Goal: Transaction & Acquisition: Purchase product/service

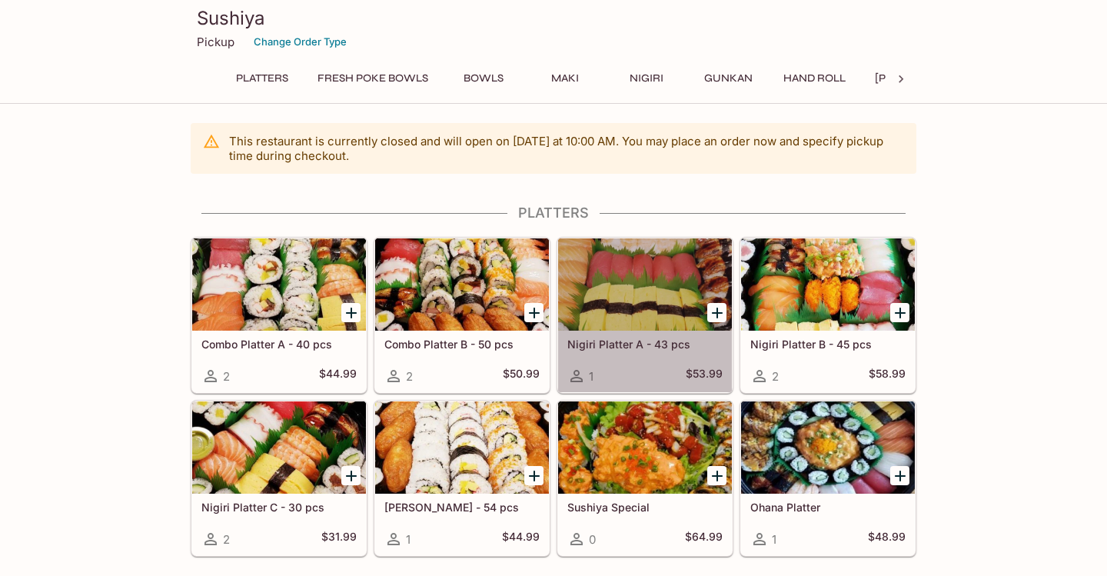
click at [656, 304] on div at bounding box center [645, 284] width 174 height 92
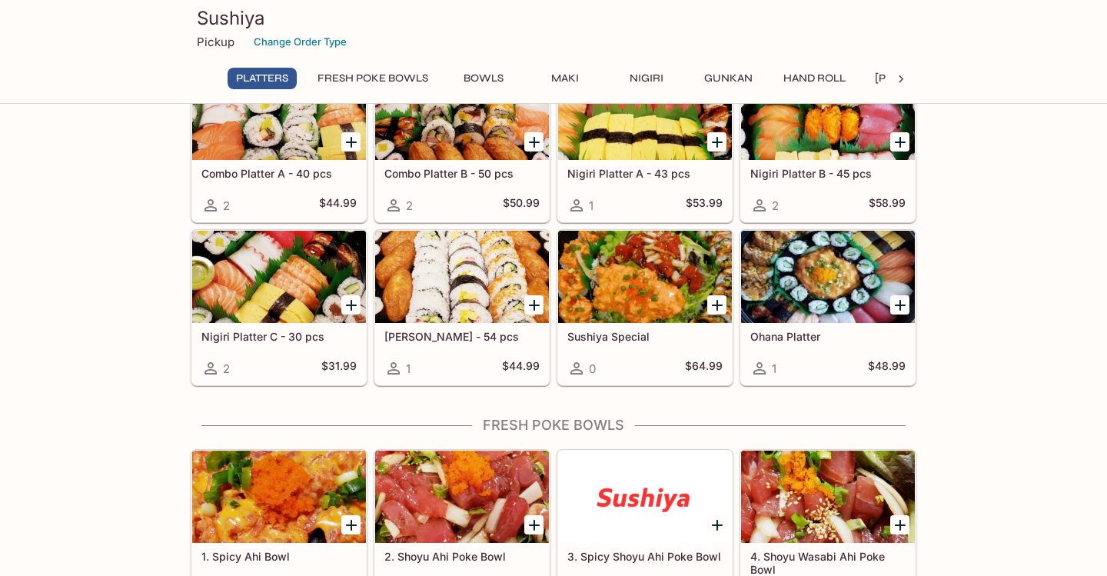
scroll to position [174, 0]
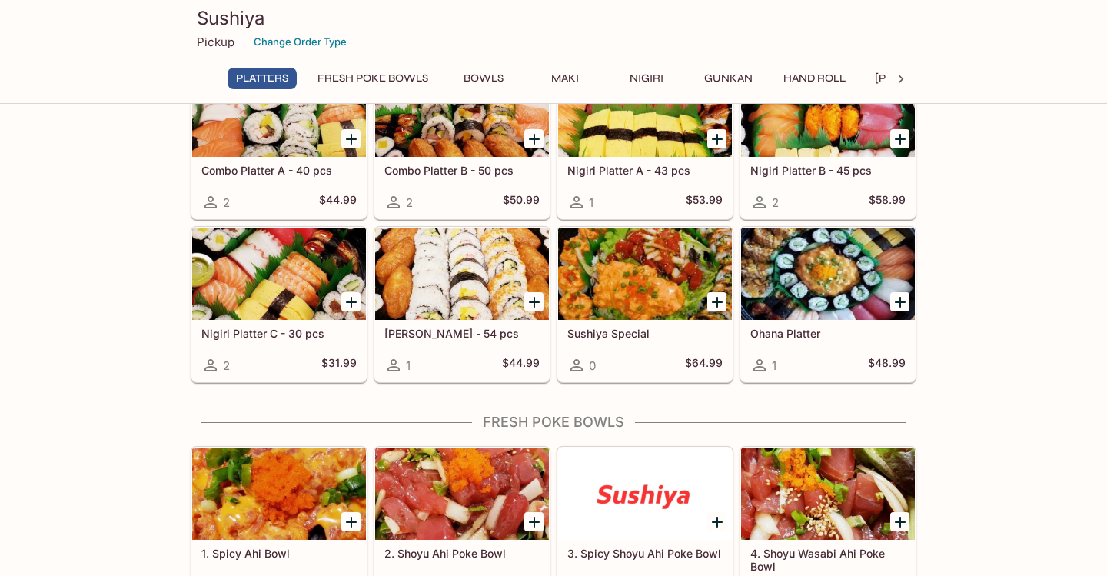
click at [434, 284] on div at bounding box center [462, 274] width 174 height 92
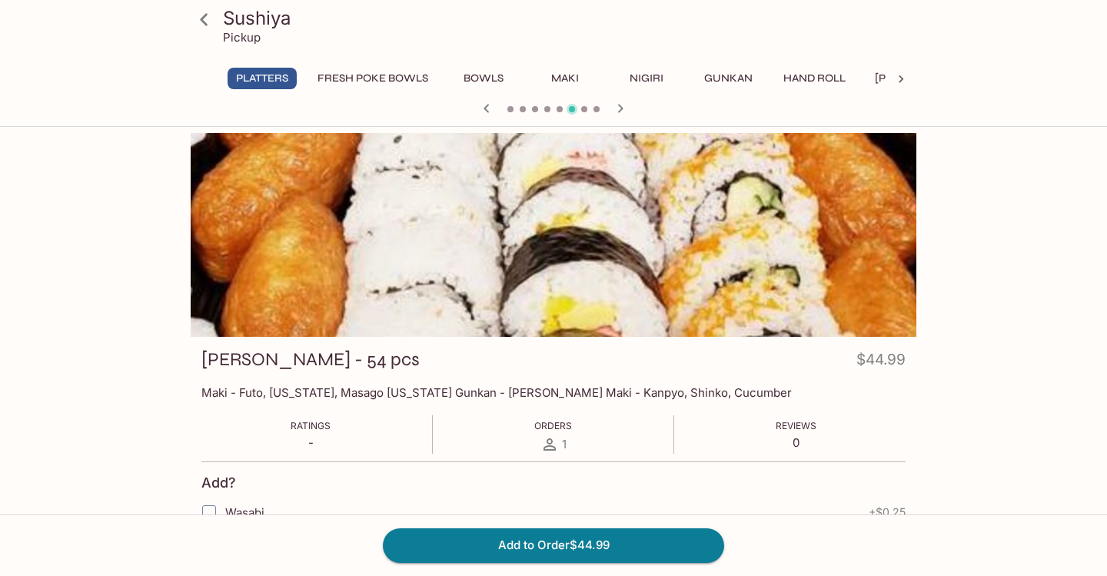
scroll to position [174, 0]
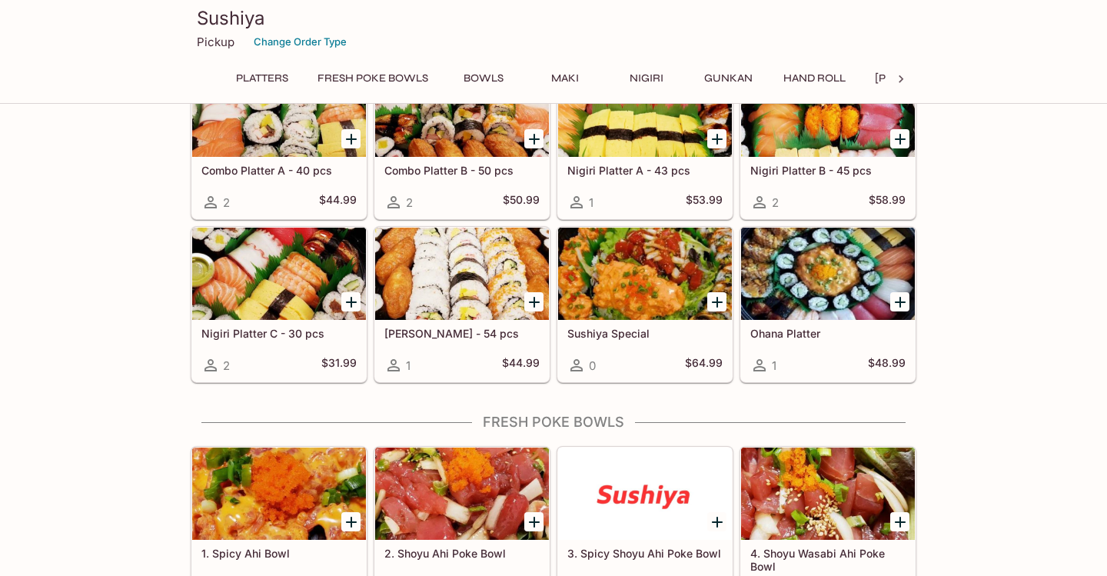
click at [256, 275] on div at bounding box center [279, 274] width 174 height 92
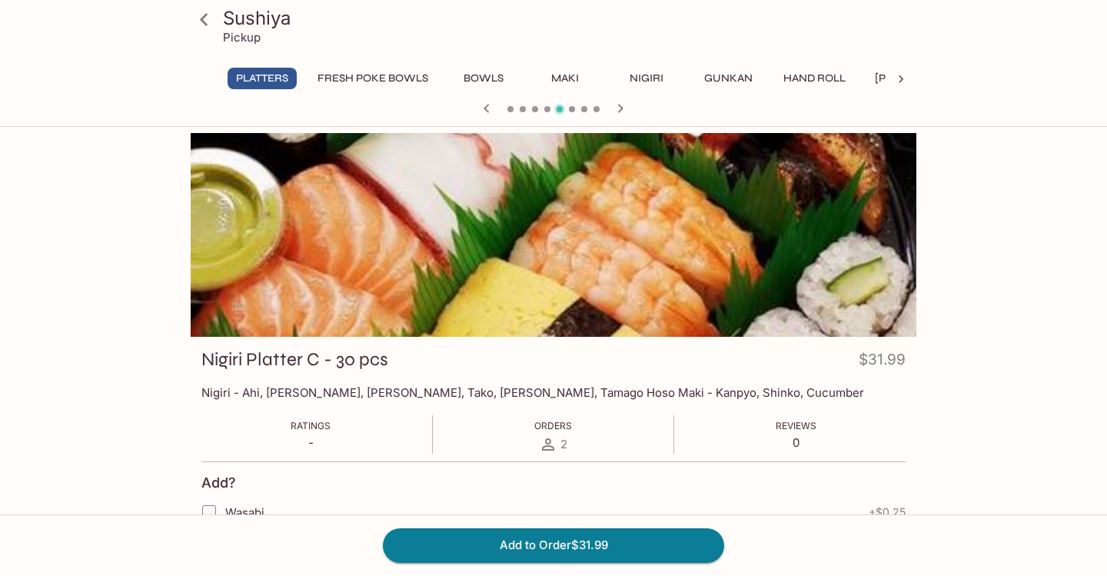
click at [432, 257] on div at bounding box center [554, 235] width 726 height 204
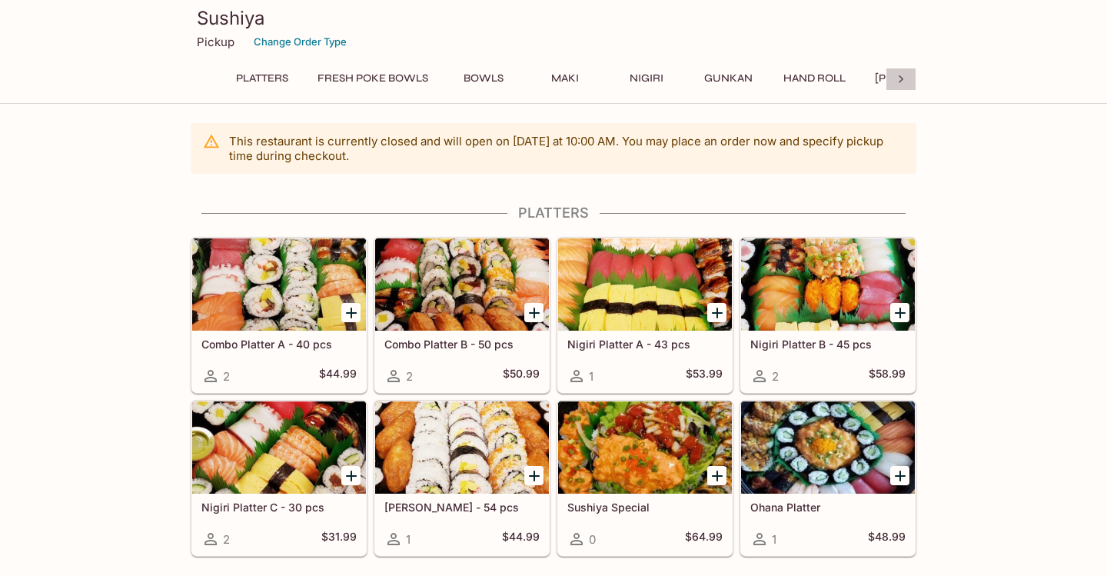
click at [901, 81] on icon at bounding box center [901, 79] width 5 height 8
click at [560, 81] on button "Specials (All Day)" at bounding box center [604, 79] width 118 height 22
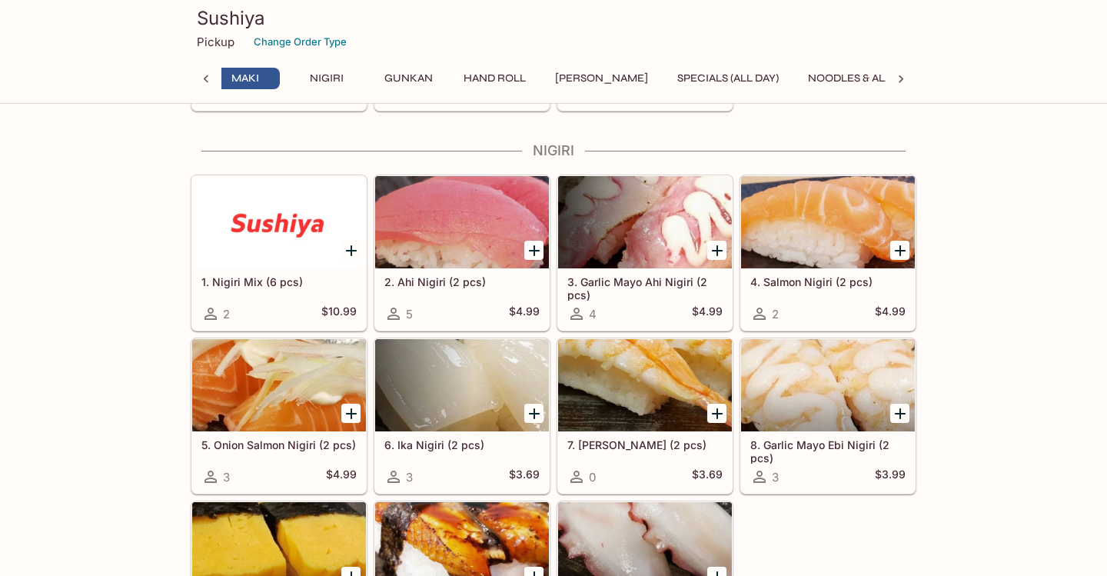
scroll to position [0, 311]
